Goal: Information Seeking & Learning: Learn about a topic

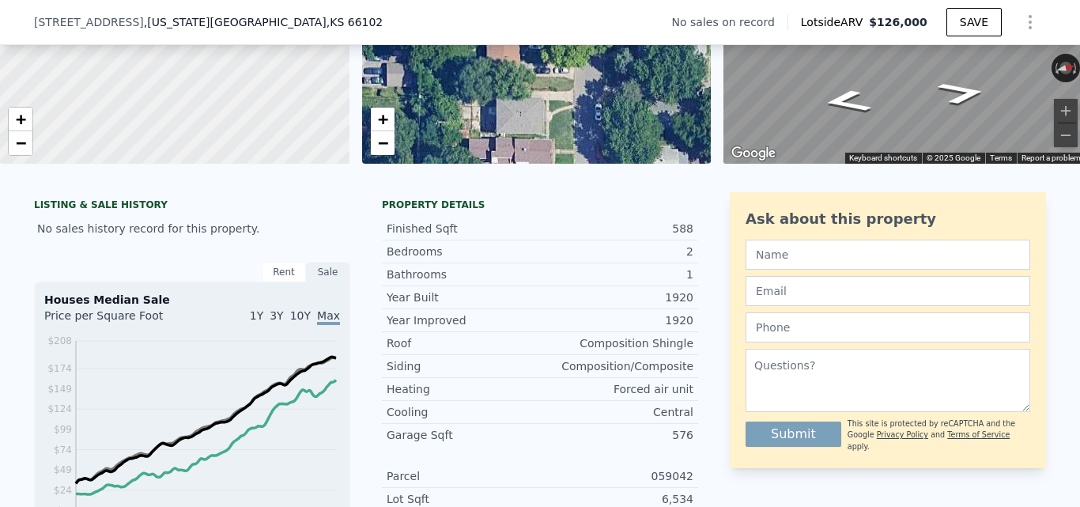
scroll to position [6, 0]
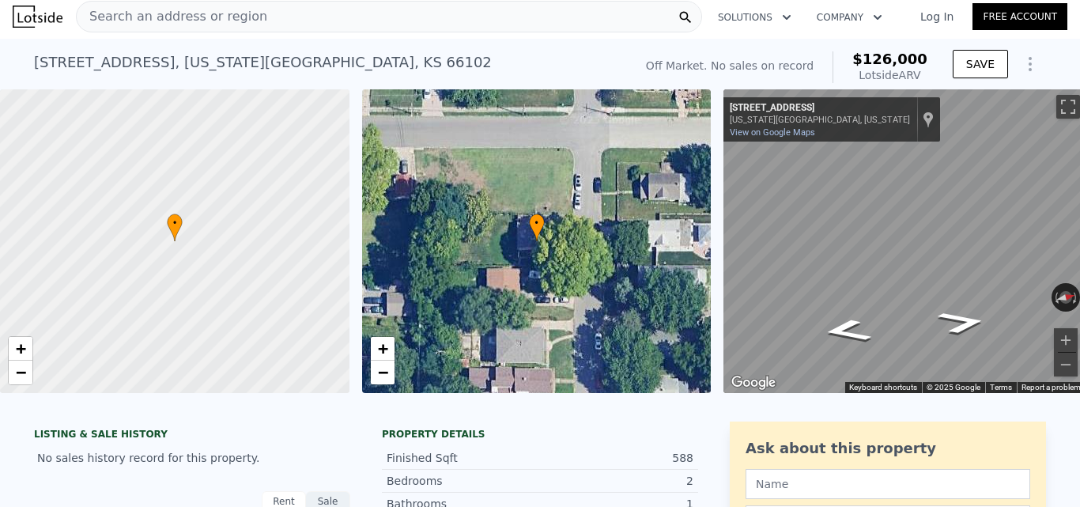
click at [308, 16] on div "Search an address or region" at bounding box center [389, 17] width 626 height 32
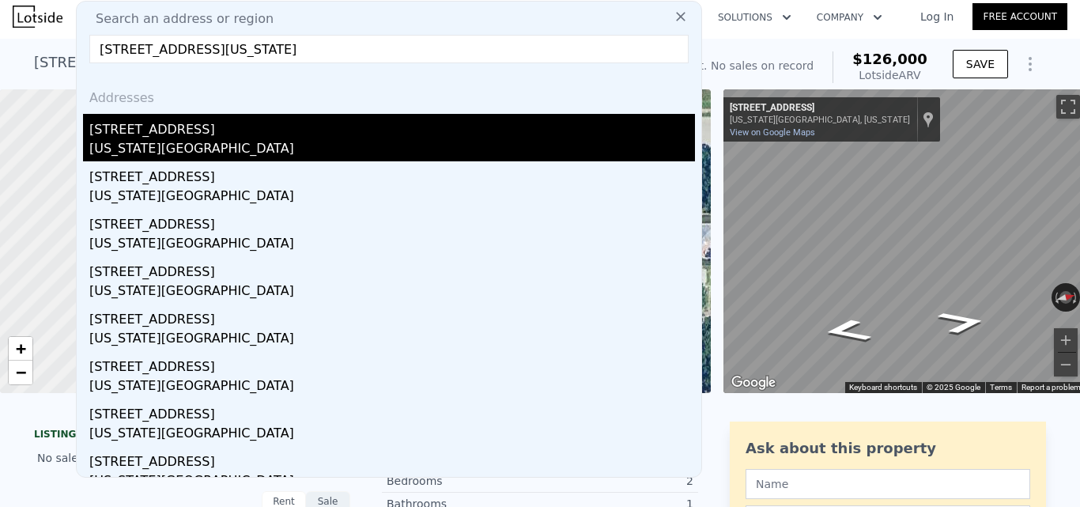
type input "[STREET_ADDRESS][US_STATE]"
click at [177, 158] on div "[US_STATE][GEOGRAPHIC_DATA]" at bounding box center [392, 150] width 606 height 22
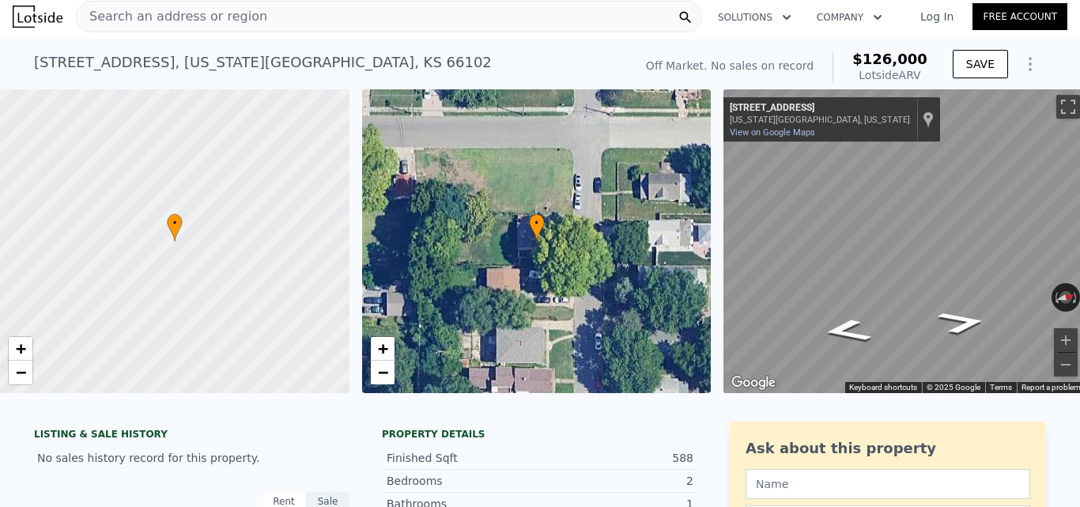
click at [287, 3] on div "Search an address or region" at bounding box center [389, 17] width 626 height 32
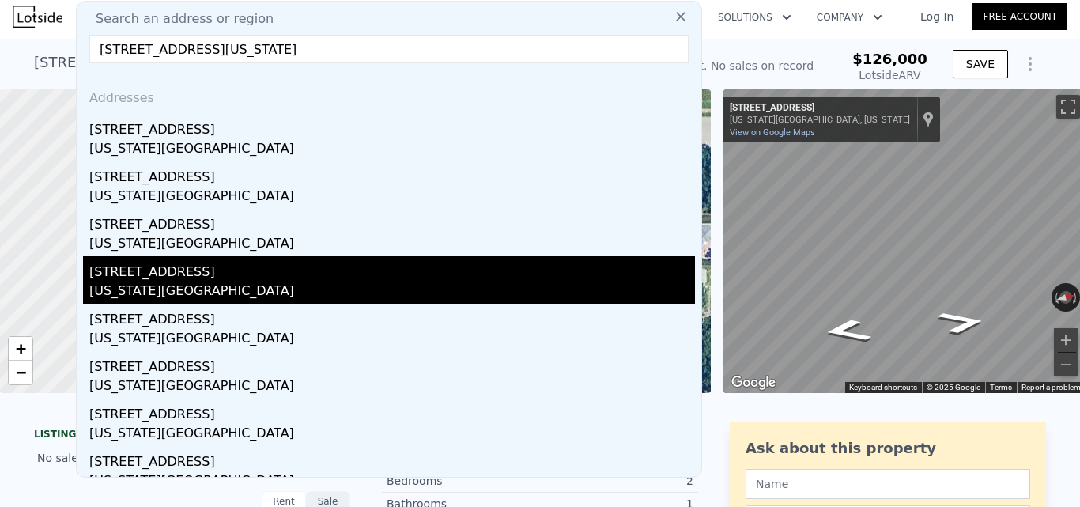
type input "[STREET_ADDRESS][US_STATE]"
click at [204, 296] on div "[US_STATE][GEOGRAPHIC_DATA]" at bounding box center [392, 293] width 606 height 22
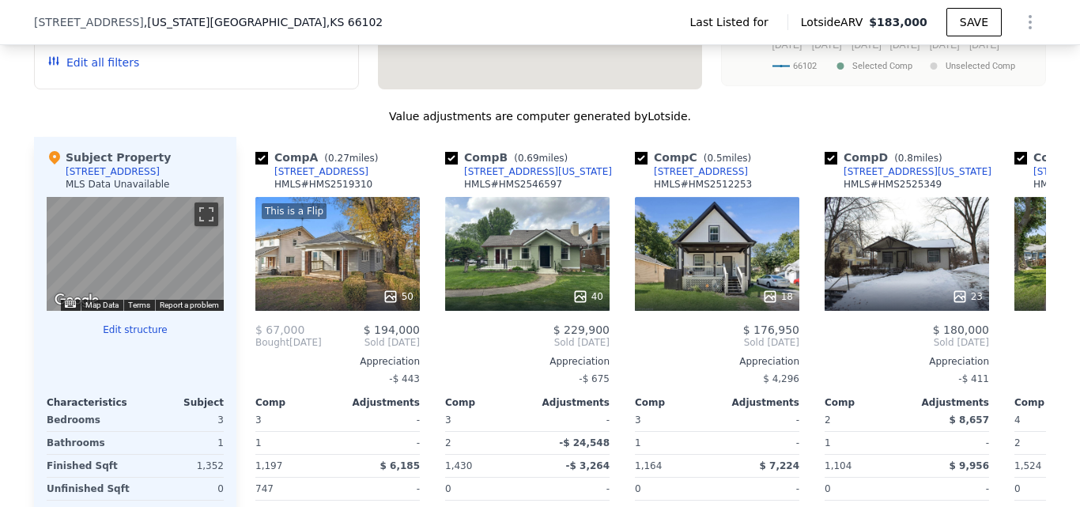
scroll to position [1541, 0]
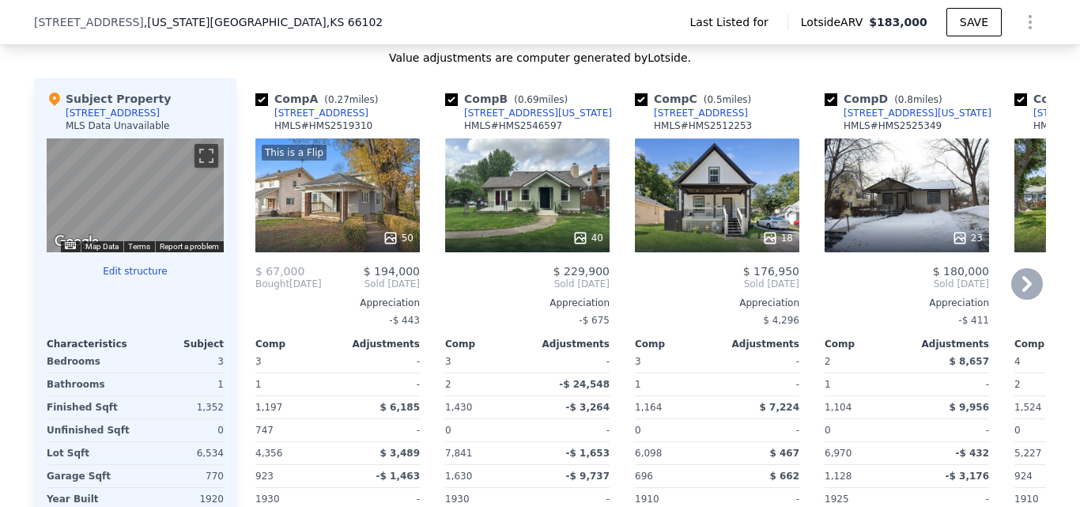
click at [323, 161] on div "This is a Flip" at bounding box center [337, 153] width 151 height 16
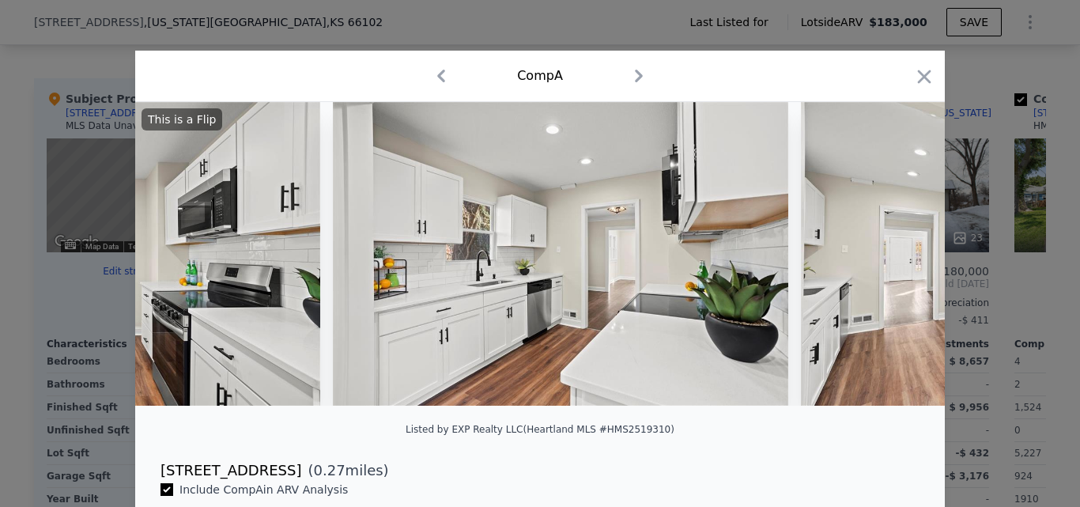
scroll to position [0, 7900]
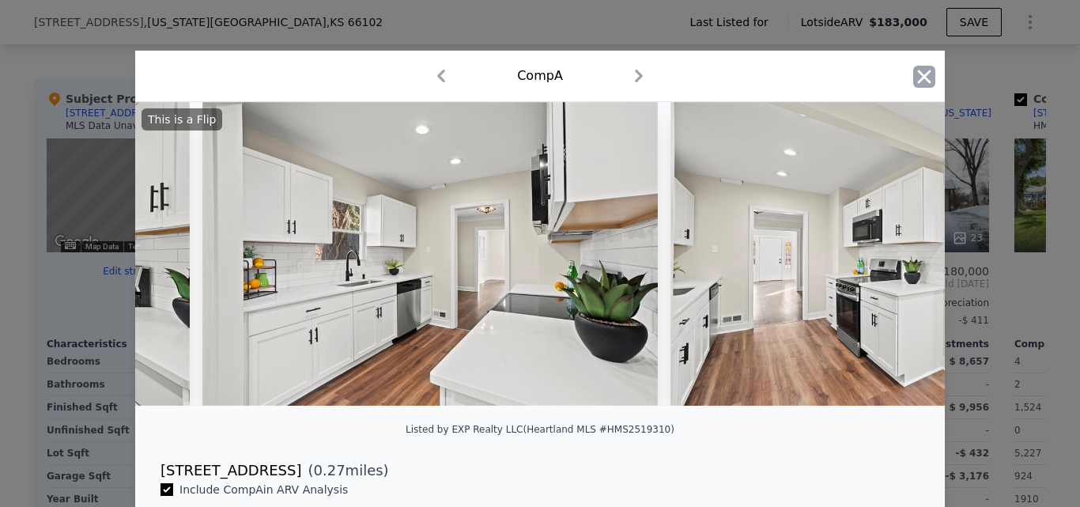
click at [919, 71] on icon "button" at bounding box center [924, 77] width 22 height 22
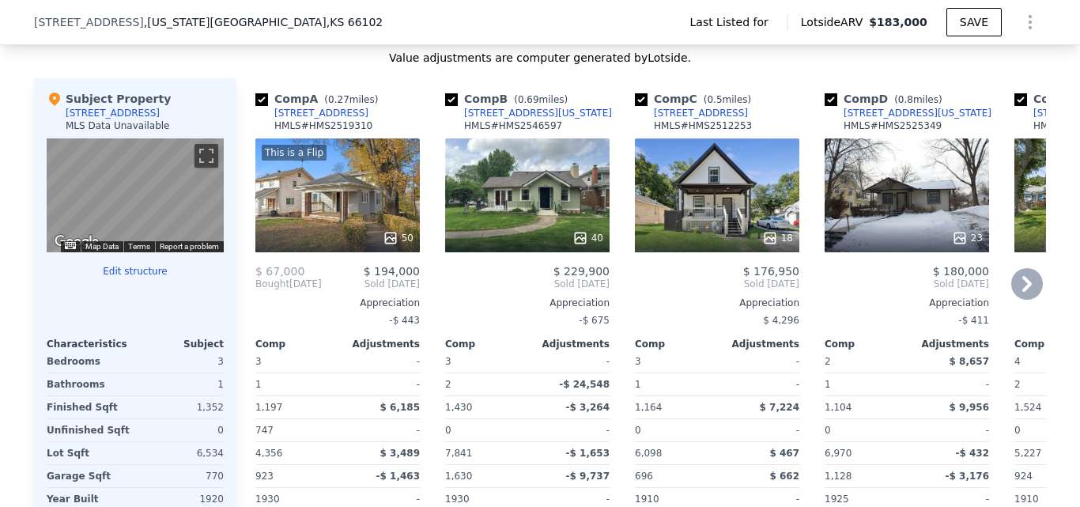
click at [383, 211] on div "This is a Flip 50" at bounding box center [337, 195] width 164 height 114
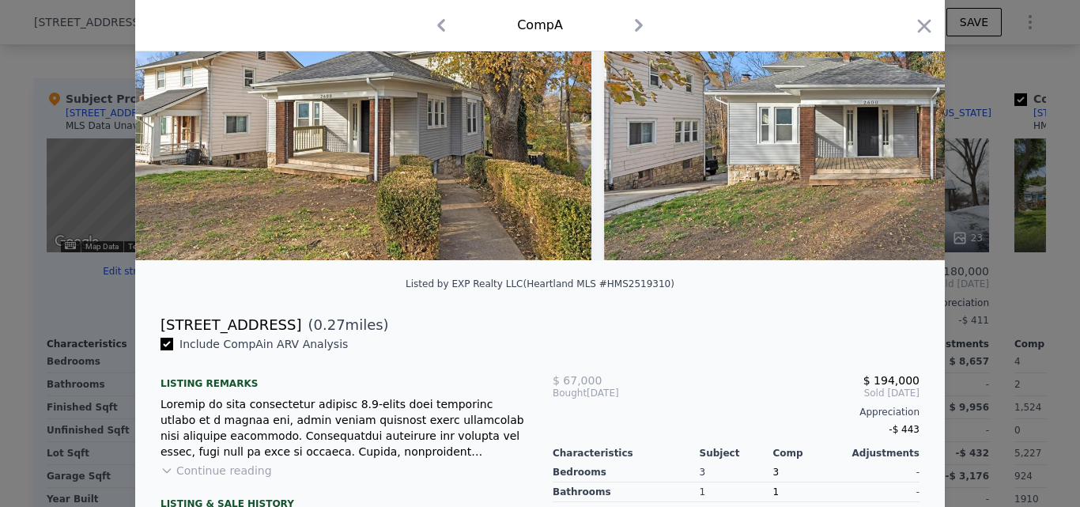
scroll to position [7, 0]
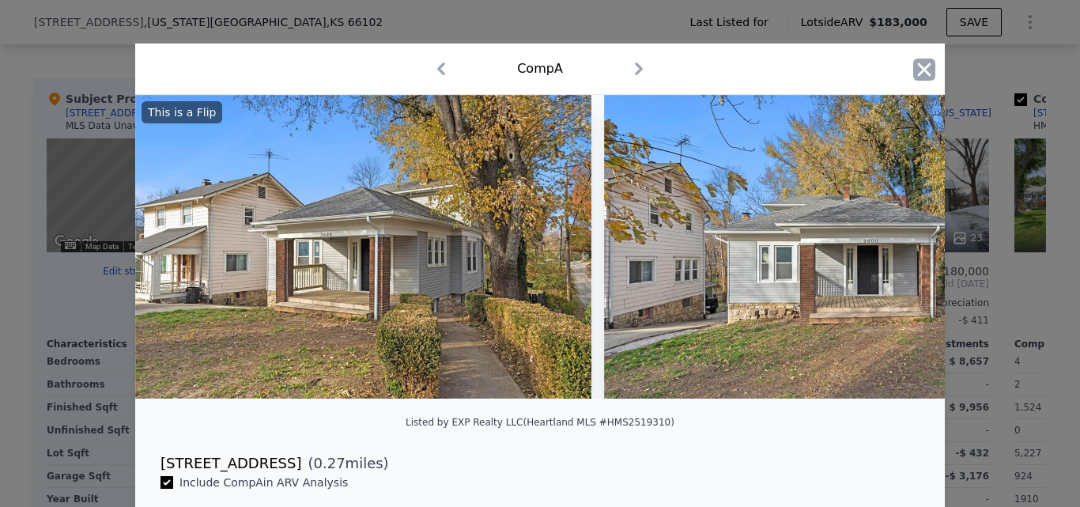
click at [924, 59] on icon "button" at bounding box center [924, 70] width 22 height 22
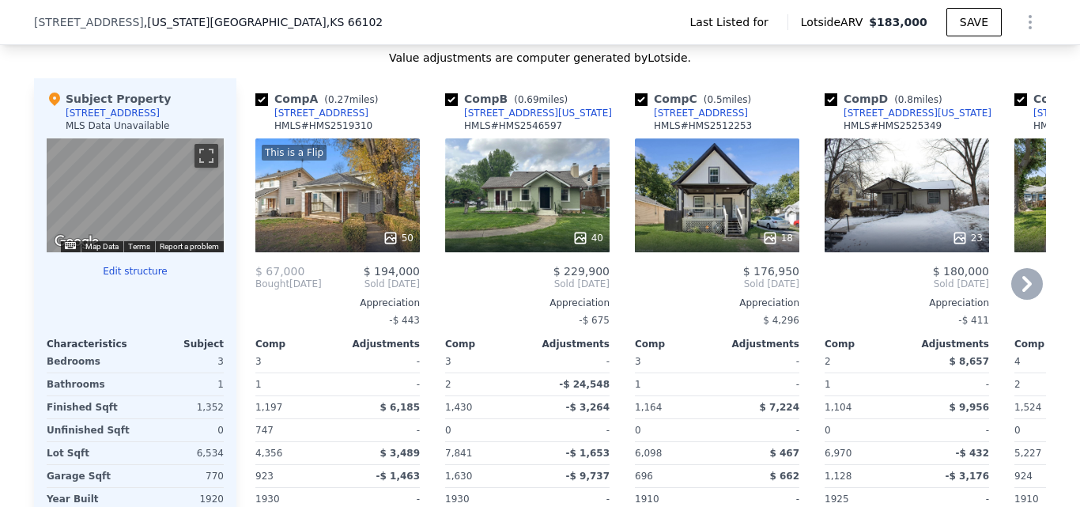
click at [496, 210] on div "40" at bounding box center [527, 195] width 164 height 114
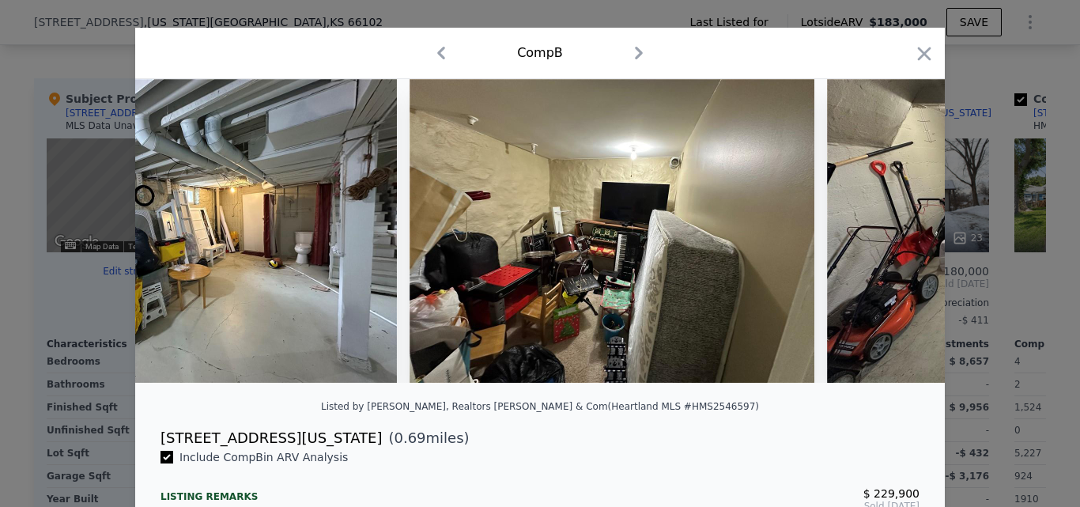
scroll to position [0, 15610]
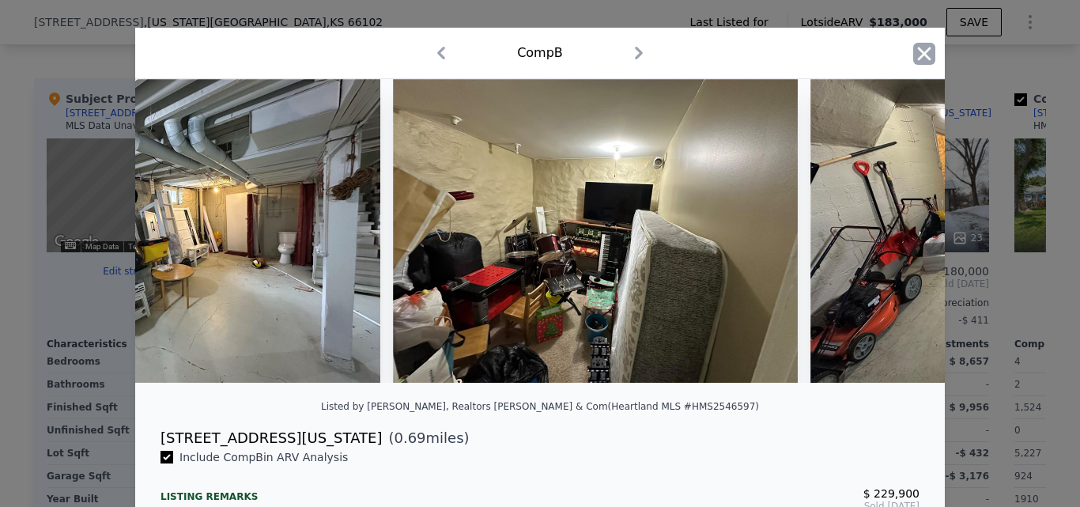
click at [913, 51] on icon "button" at bounding box center [924, 54] width 22 height 22
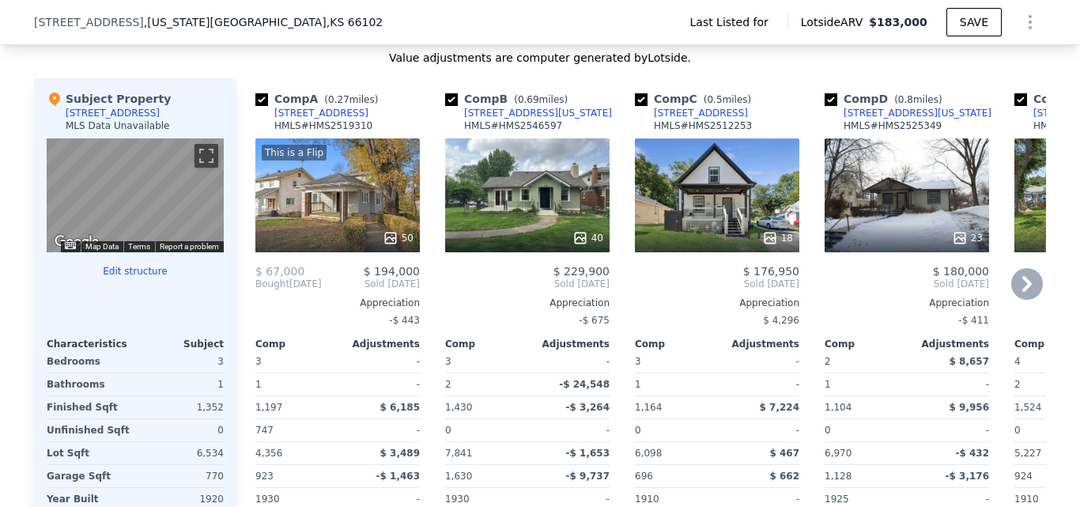
click at [1025, 291] on icon at bounding box center [1027, 284] width 32 height 32
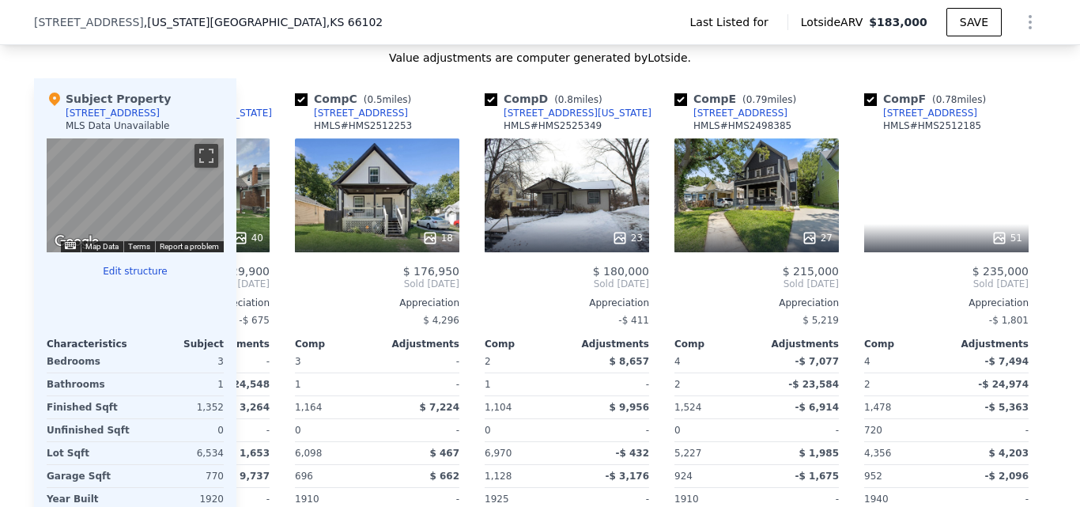
scroll to position [0, 380]
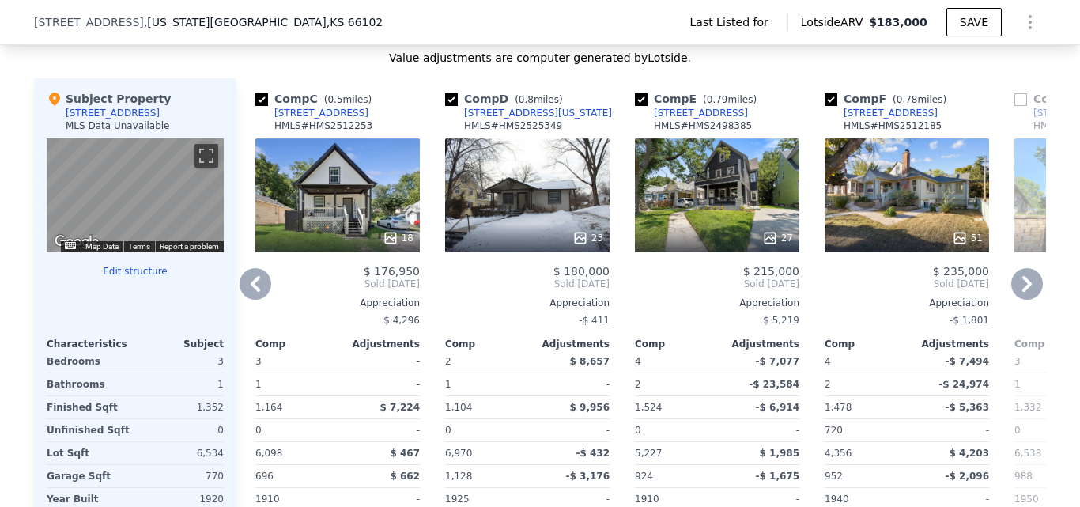
click at [1025, 291] on icon at bounding box center [1027, 284] width 32 height 32
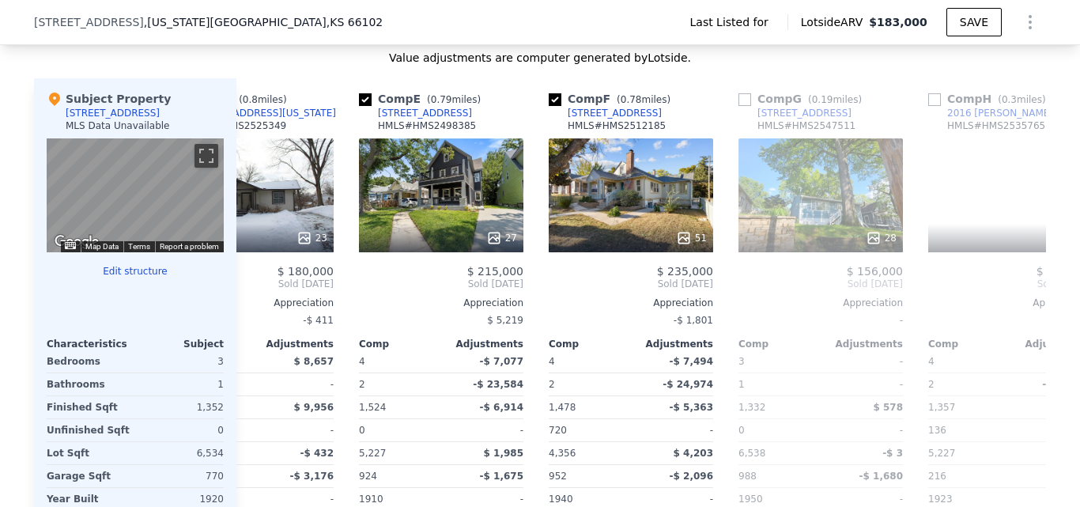
scroll to position [0, 759]
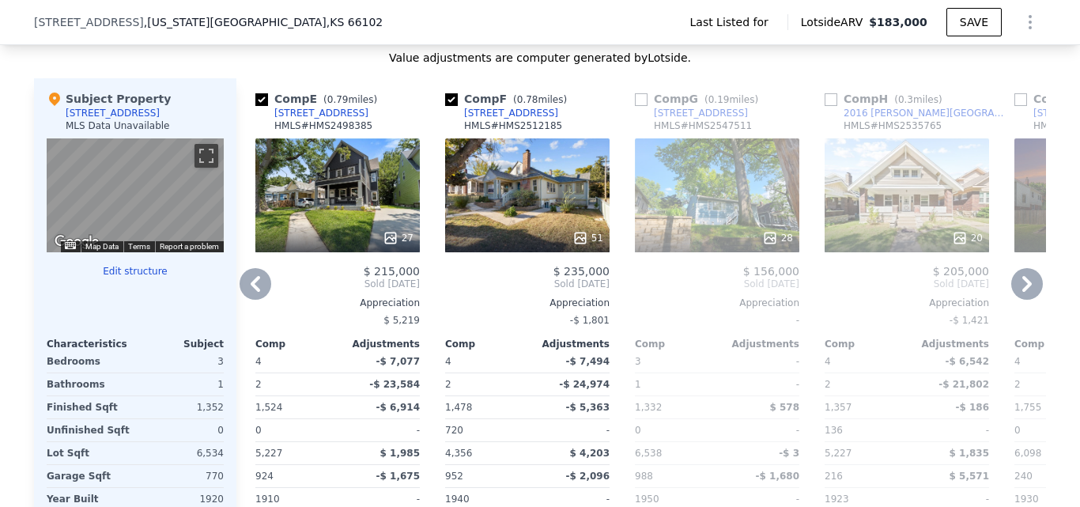
click at [732, 226] on div "28" at bounding box center [717, 195] width 164 height 114
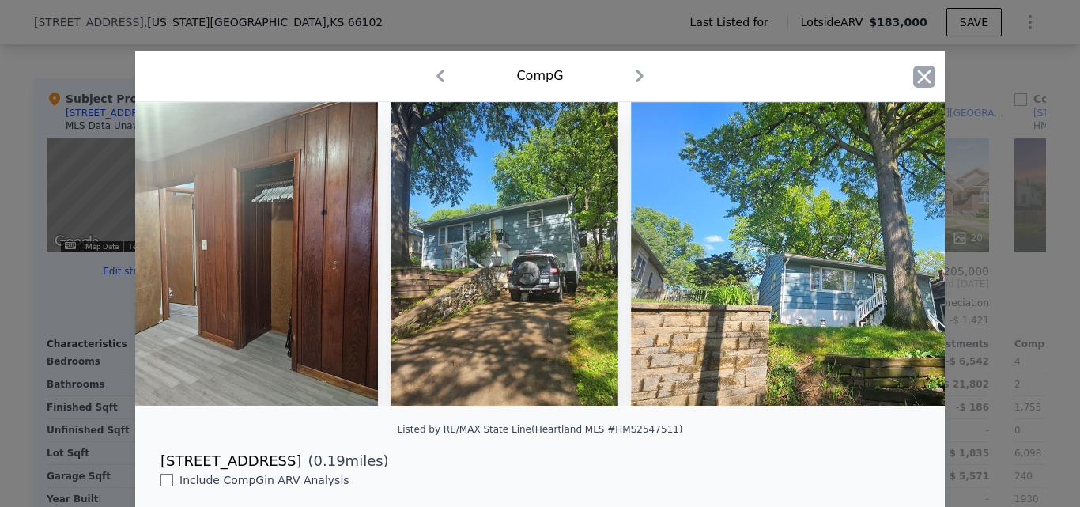
click at [913, 74] on icon "button" at bounding box center [924, 77] width 22 height 22
